Goal: Task Accomplishment & Management: Use online tool/utility

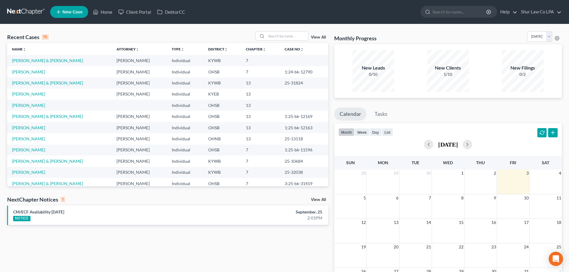
click at [205, 36] on div "Recent Cases 15 View All" at bounding box center [167, 37] width 321 height 12
click at [187, 33] on div "Recent Cases 15 View All" at bounding box center [167, 37] width 321 height 12
click at [134, 11] on link "Client Portal" at bounding box center [134, 12] width 39 height 11
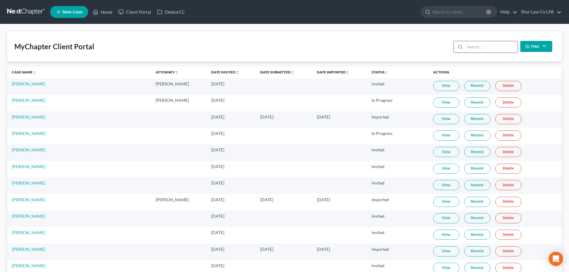
click at [479, 49] on input "search" at bounding box center [490, 46] width 53 height 11
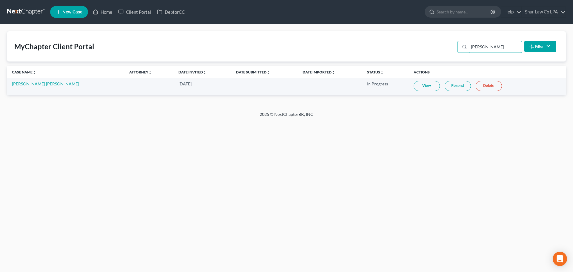
drag, startPoint x: 489, startPoint y: 46, endPoint x: 445, endPoint y: 48, distance: 43.6
click at [445, 47] on div "MyChapter Client Portal [PERSON_NAME] Filter Status Filter... Invited In Progre…" at bounding box center [286, 46] width 559 height 30
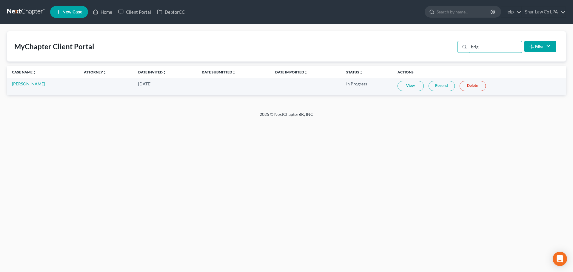
type input "brig"
click at [176, 13] on link "DebtorCC" at bounding box center [171, 12] width 34 height 11
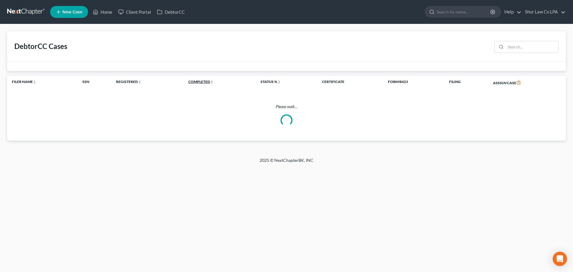
click at [201, 81] on link "Completed unfold_more expand_more expand_less" at bounding box center [200, 81] width 25 height 4
click at [201, 81] on table "Filer Name unfold_more expand_more expand_less SSN Registered unfold_more expan…" at bounding box center [286, 83] width 559 height 14
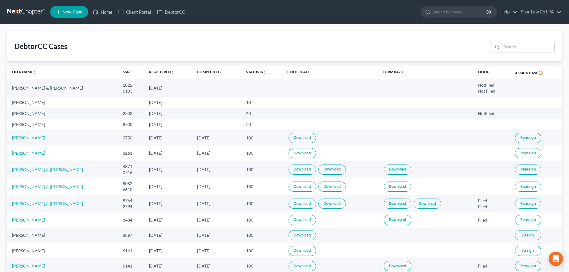
click at [205, 68] on th "Completed unfold_more expand_more expand_less" at bounding box center [216, 73] width 49 height 14
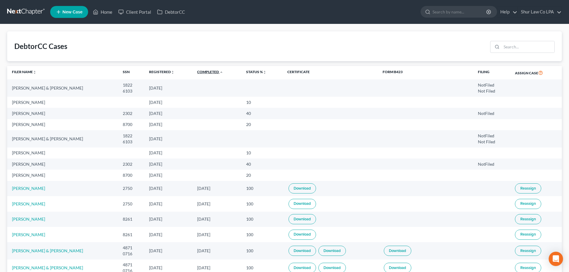
click at [205, 71] on link "Completed unfold_more expand_more expand_less" at bounding box center [210, 72] width 26 height 4
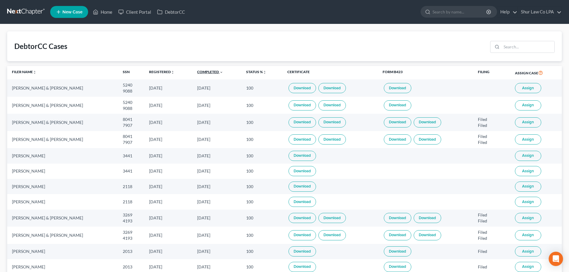
click at [205, 71] on link "Completed unfold_more expand_more expand_less" at bounding box center [210, 72] width 26 height 4
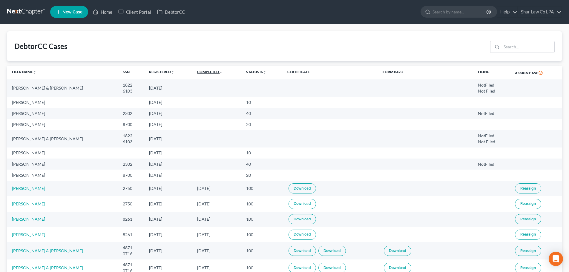
click at [205, 71] on link "Completed unfold_more expand_more expand_less" at bounding box center [210, 72] width 26 height 4
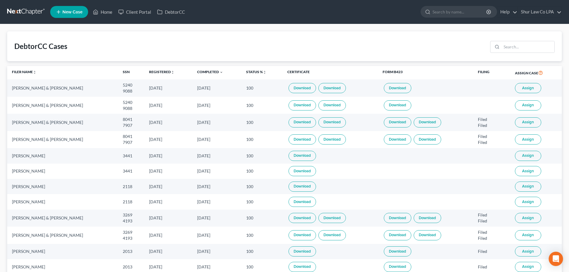
click at [524, 124] on span "Assign" at bounding box center [528, 122] width 12 height 5
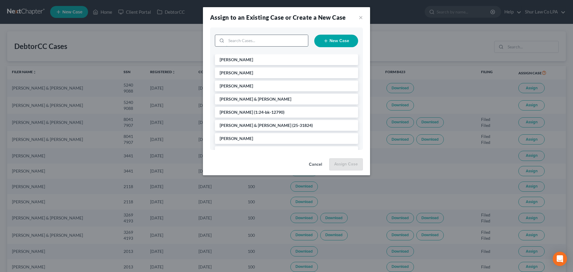
click at [252, 40] on input "search" at bounding box center [267, 40] width 82 height 11
type input "saund"
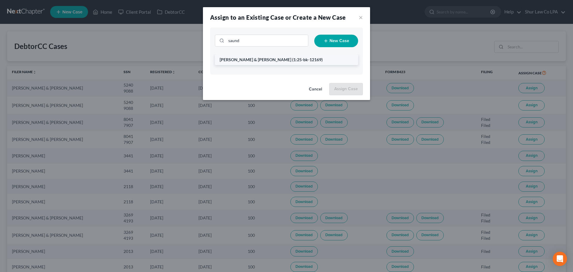
click at [260, 55] on li "[PERSON_NAME] & [PERSON_NAME] (1:25-bk-12169)" at bounding box center [286, 59] width 143 height 11
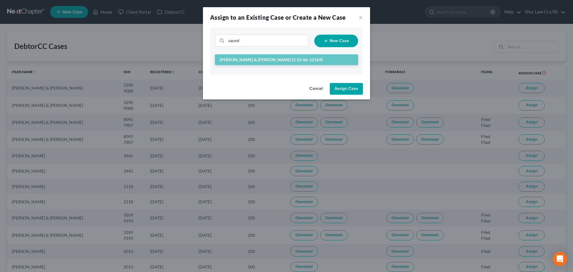
click at [346, 87] on button "Assign Case" at bounding box center [346, 89] width 33 height 12
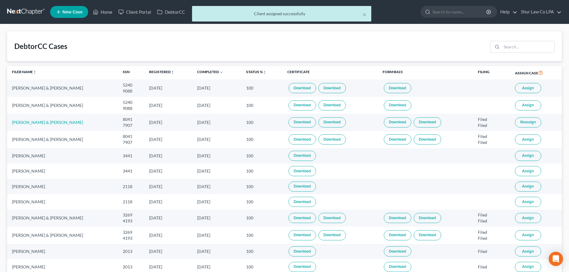
click at [522, 156] on span "Assign" at bounding box center [528, 155] width 12 height 5
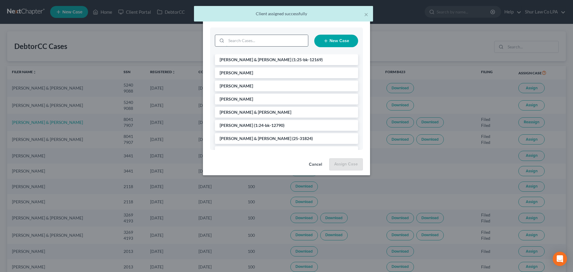
click at [250, 41] on input "search" at bounding box center [267, 40] width 82 height 11
type input "arm"
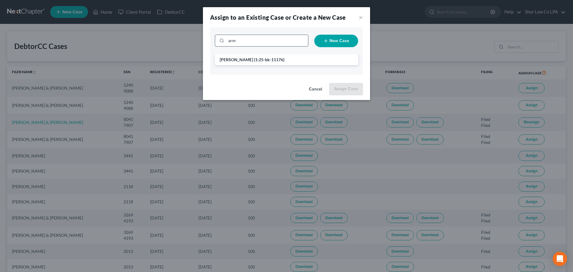
click at [244, 41] on input "arm" at bounding box center [267, 40] width 82 height 11
type input "armw"
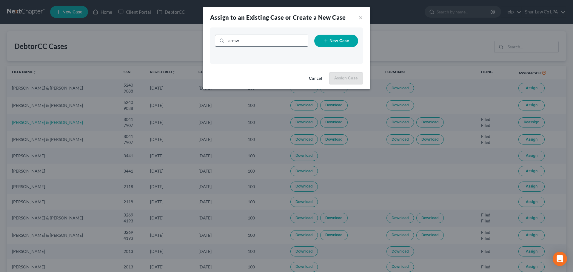
drag, startPoint x: 244, startPoint y: 41, endPoint x: 227, endPoint y: 40, distance: 17.6
click at [227, 40] on input "armw" at bounding box center [267, 40] width 82 height 11
type input "chan"
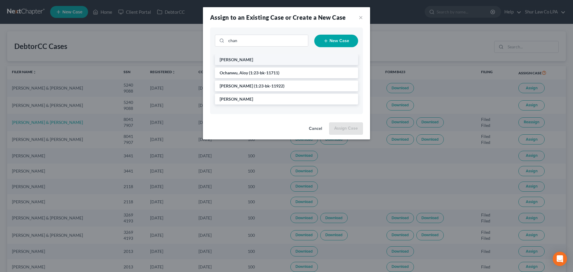
click at [244, 60] on span "[PERSON_NAME]" at bounding box center [236, 59] width 33 height 5
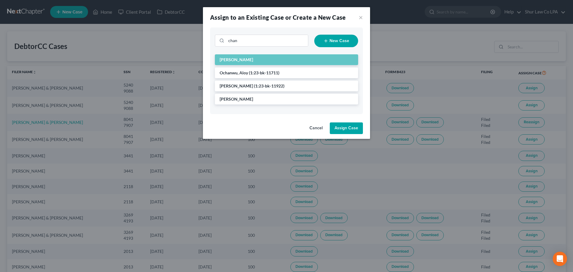
click at [343, 126] on button "Assign Case" at bounding box center [346, 128] width 33 height 12
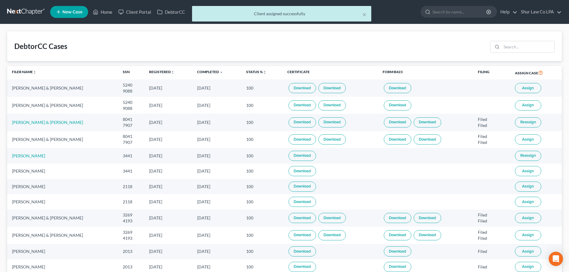
click at [525, 188] on span "Assign" at bounding box center [528, 186] width 12 height 5
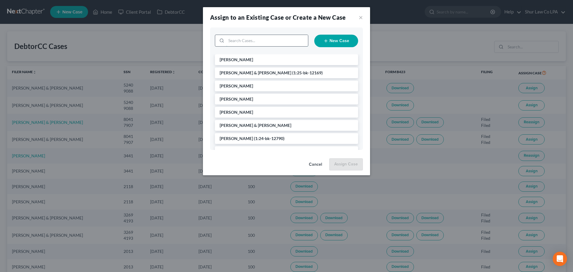
click at [254, 44] on input "search" at bounding box center [267, 40] width 82 height 11
type input "[PERSON_NAME]"
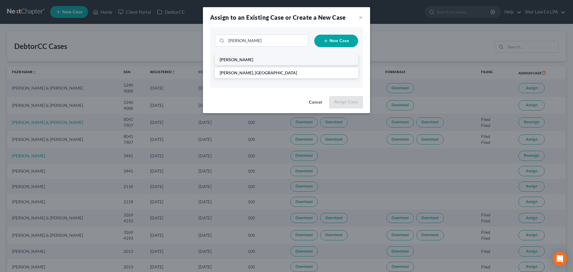
click at [247, 60] on li "[PERSON_NAME]" at bounding box center [286, 59] width 143 height 11
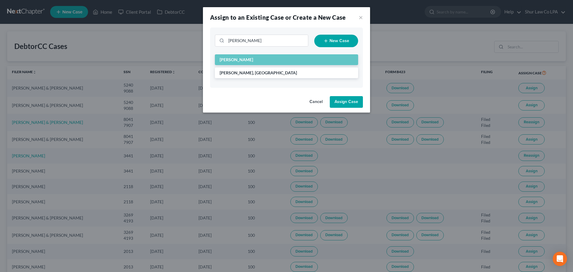
click at [346, 101] on button "Assign Case" at bounding box center [346, 102] width 33 height 12
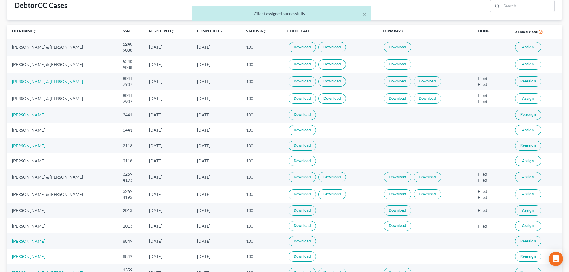
scroll to position [60, 0]
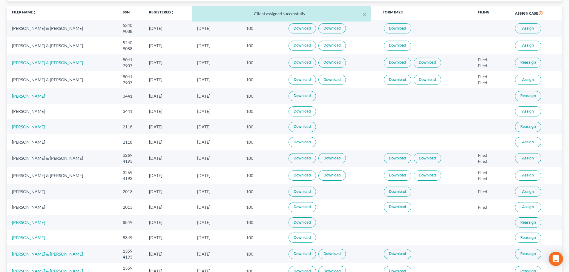
click at [530, 158] on span "Assign" at bounding box center [528, 158] width 12 height 5
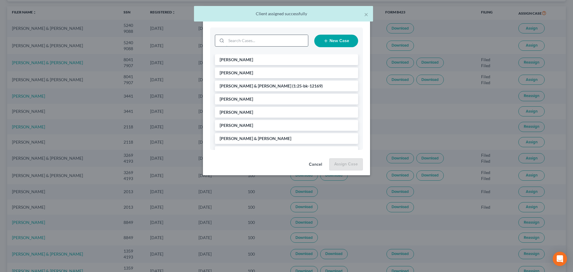
click at [241, 41] on input "search" at bounding box center [267, 40] width 82 height 11
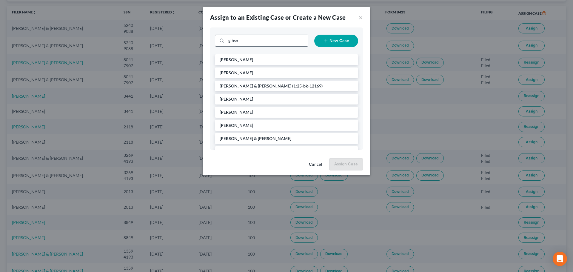
type input "[PERSON_NAME]"
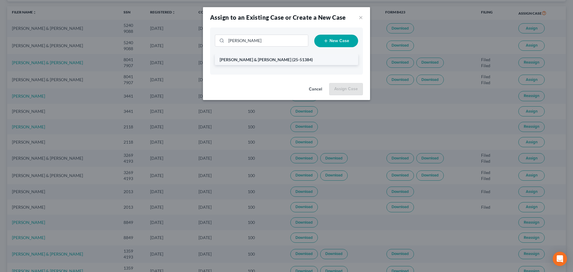
click at [247, 59] on span "[PERSON_NAME] & [PERSON_NAME]" at bounding box center [256, 59] width 72 height 5
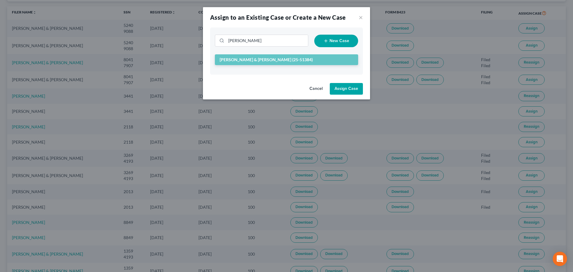
click at [343, 93] on button "Assign Case" at bounding box center [346, 89] width 33 height 12
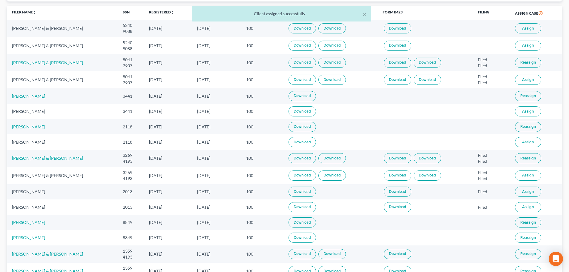
click at [524, 192] on span "Assign" at bounding box center [528, 191] width 12 height 5
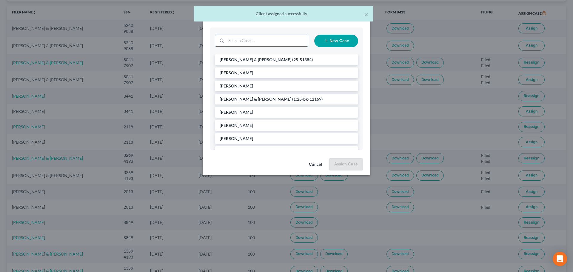
click at [252, 42] on input "search" at bounding box center [267, 40] width 82 height 11
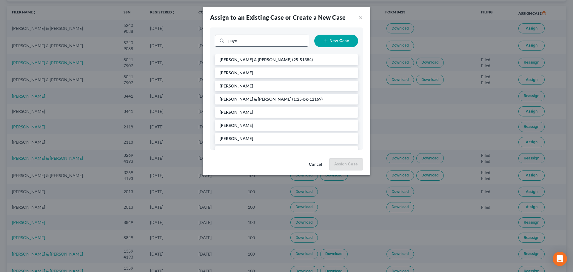
type input "[PERSON_NAME]"
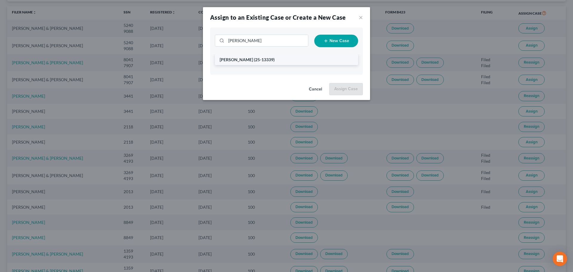
click at [254, 59] on span "(25-13339)" at bounding box center [264, 59] width 21 height 5
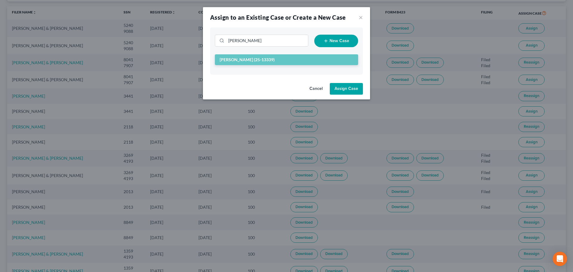
click at [341, 89] on button "Assign Case" at bounding box center [346, 89] width 33 height 12
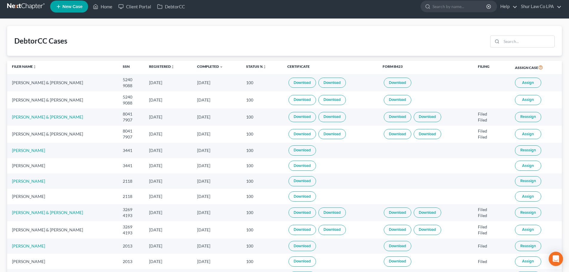
scroll to position [0, 0]
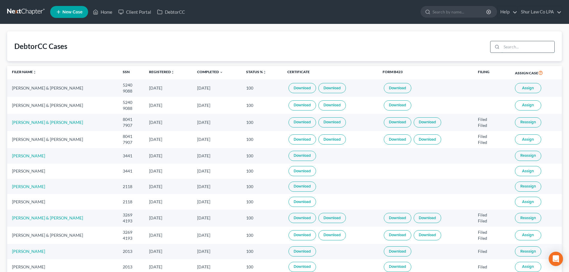
click at [508, 46] on input "search" at bounding box center [527, 46] width 53 height 11
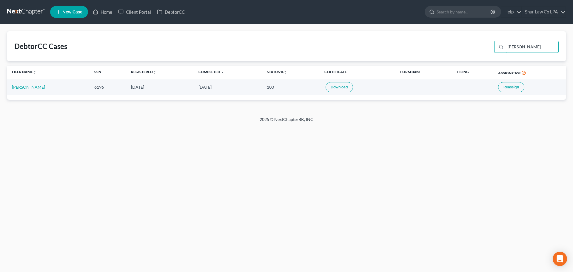
type input "[PERSON_NAME]"
click at [34, 88] on link "[PERSON_NAME]" at bounding box center [28, 86] width 33 height 5
